Goal: Information Seeking & Learning: Learn about a topic

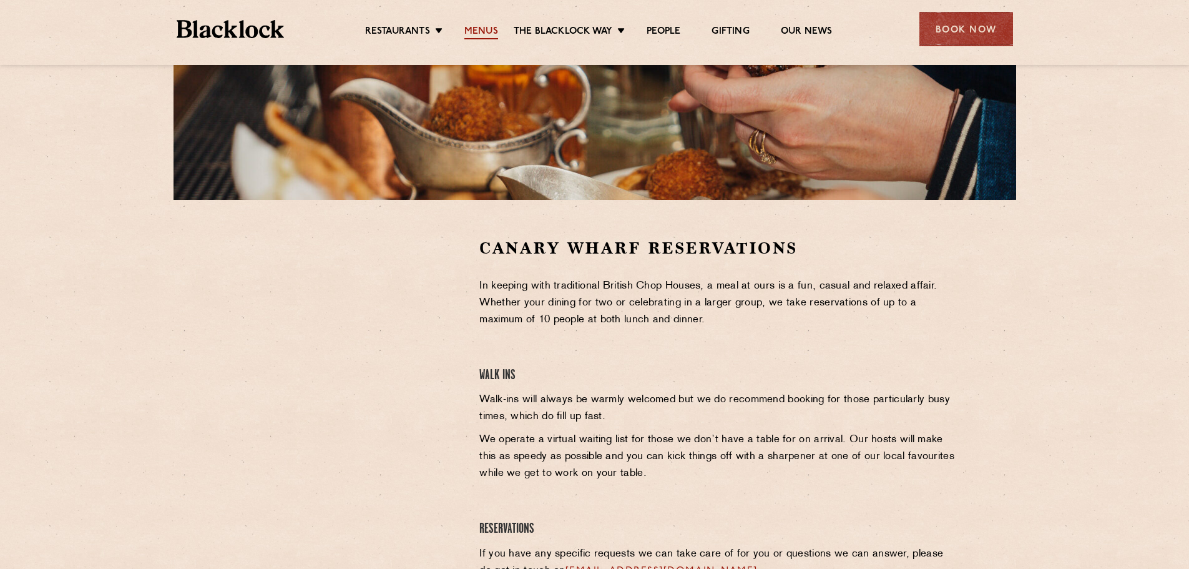
click at [465, 32] on link "Menus" at bounding box center [481, 33] width 34 height 14
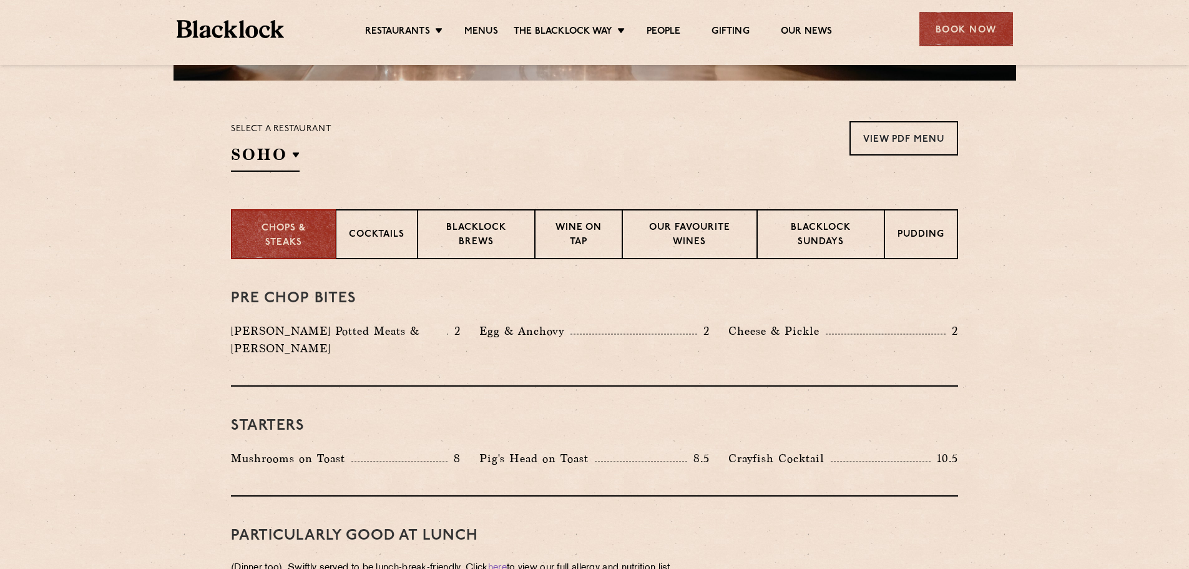
scroll to position [375, 0]
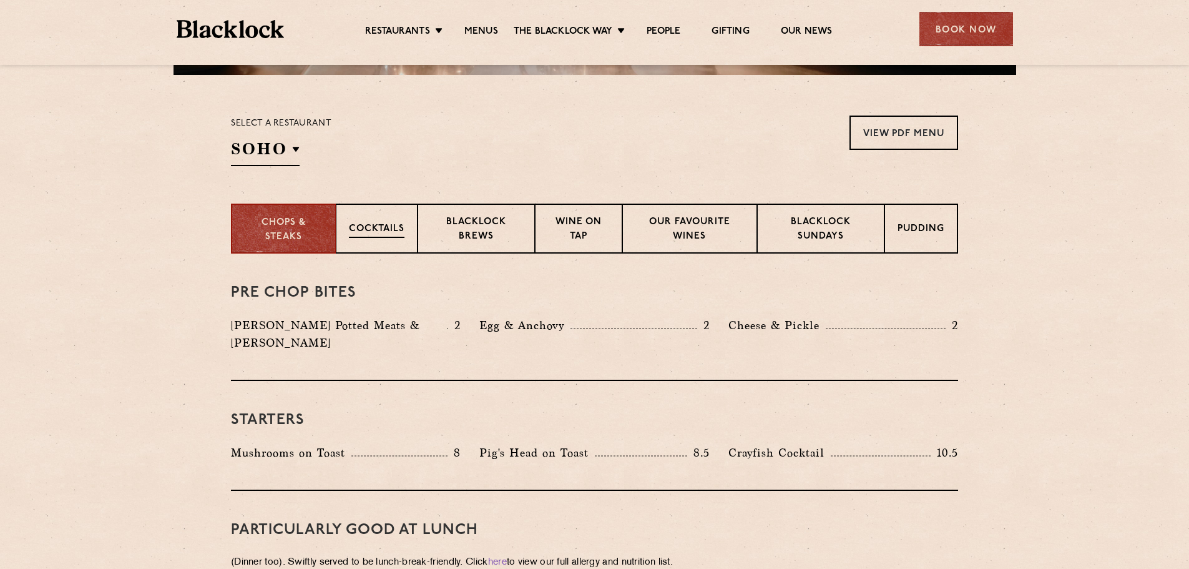
click at [376, 225] on p "Cocktails" at bounding box center [377, 230] width 56 height 16
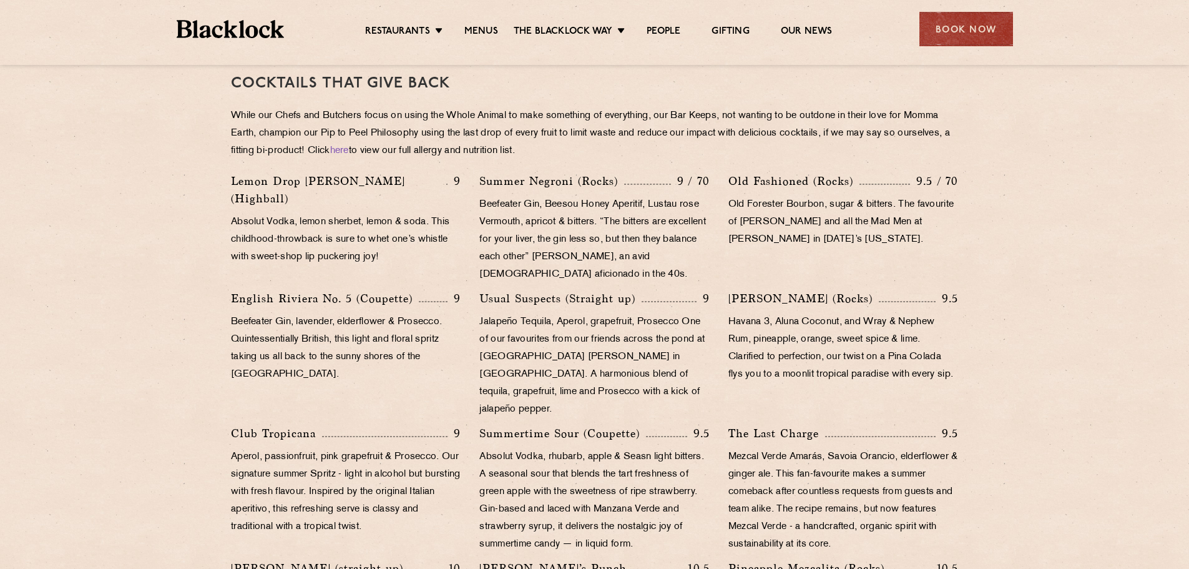
scroll to position [562, 0]
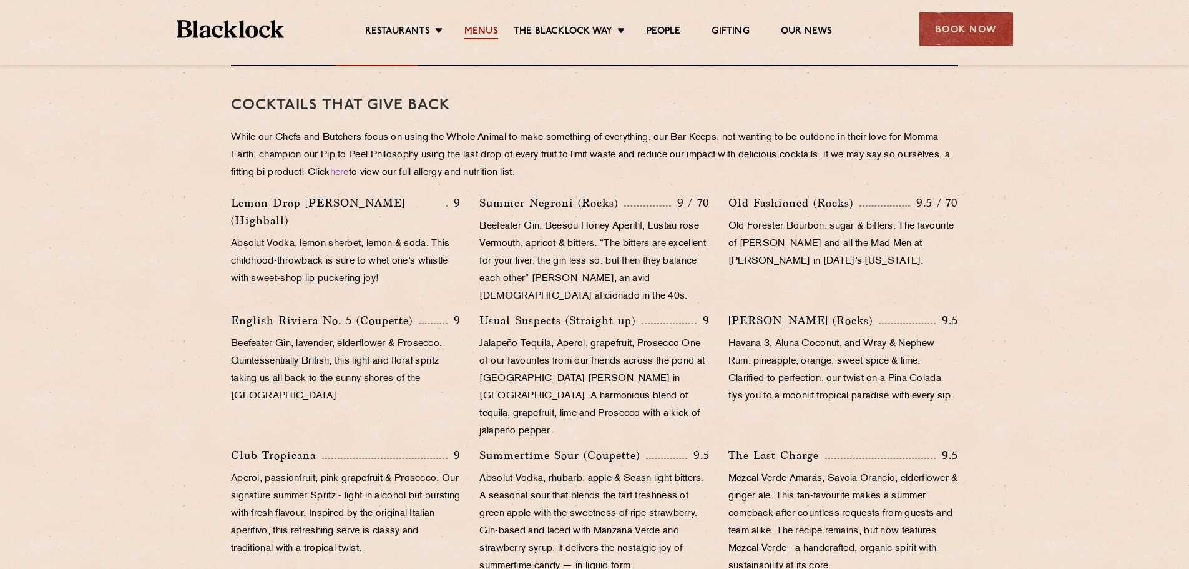
click at [481, 31] on link "Menus" at bounding box center [481, 33] width 34 height 14
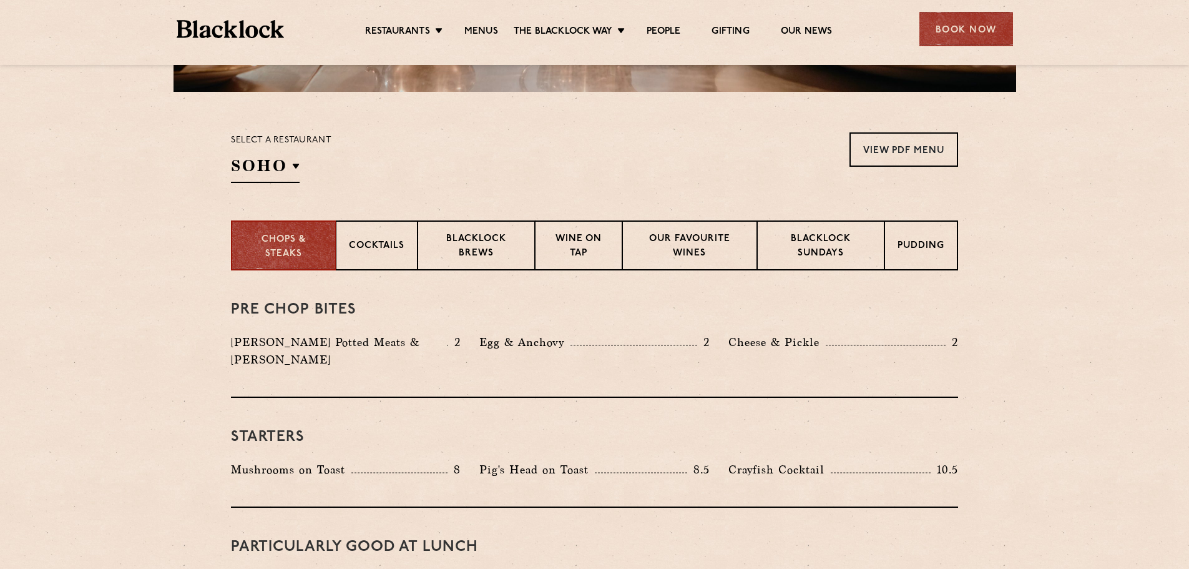
scroll to position [375, 0]
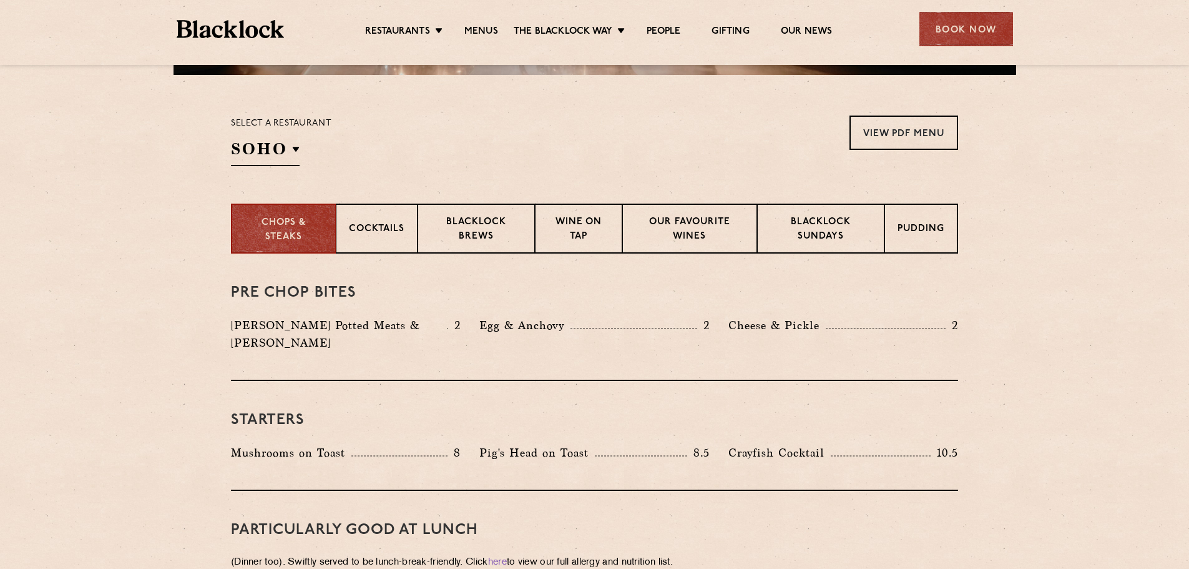
click at [300, 149] on div "Select a restaurant SOHO Soho Birmingham City Shoreditch Covent Garden Canary W…" at bounding box center [281, 140] width 100 height 51
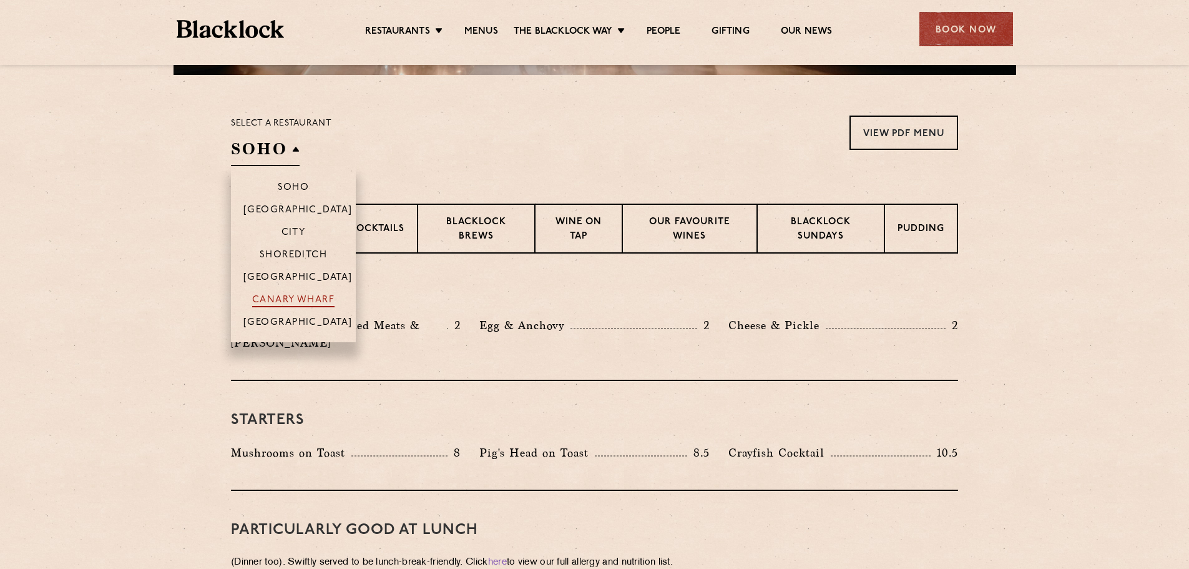
click at [304, 299] on p "Canary Wharf" at bounding box center [293, 301] width 82 height 12
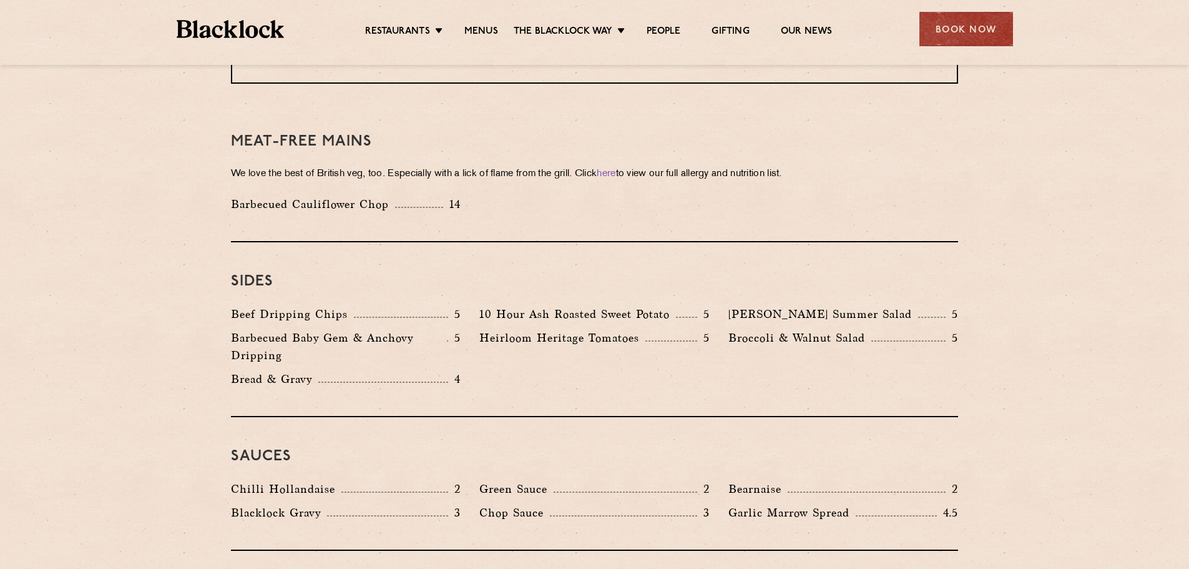
scroll to position [1810, 0]
